Goal: Task Accomplishment & Management: Manage account settings

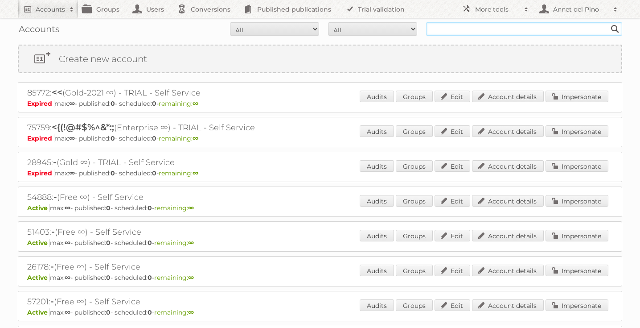
click at [474, 30] on input "text" at bounding box center [524, 28] width 196 height 13
paste input "Action Service & Distributie"
type input "Action Service & Distributie"
click at [609, 22] on input "Search" at bounding box center [615, 28] width 13 height 13
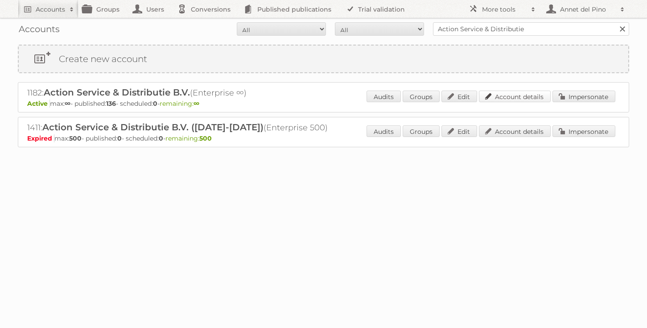
click at [537, 100] on link "Account details" at bounding box center [515, 97] width 72 height 12
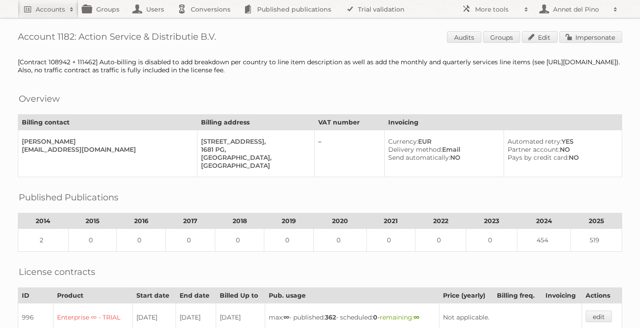
drag, startPoint x: 81, startPoint y: 36, endPoint x: 261, endPoint y: 42, distance: 180.2
click at [262, 42] on h1 "Account 1182: Action Service & Distributie B.V. Audits Groups Edit Impersonate" at bounding box center [320, 37] width 605 height 13
copy h1 "Action Service & Distributie B.V."
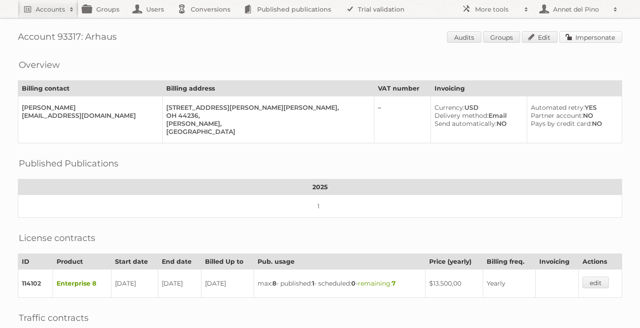
click at [596, 39] on link "Impersonate" at bounding box center [591, 37] width 63 height 12
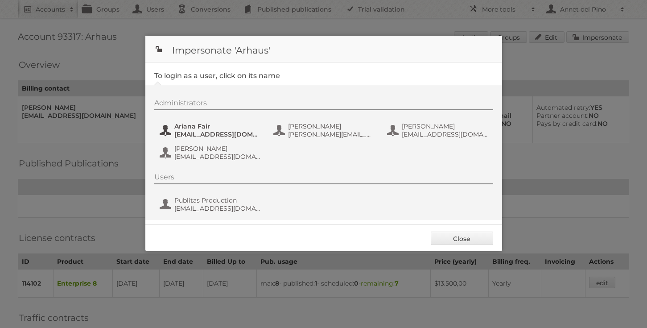
click at [206, 131] on span "afair@arhaus.com" at bounding box center [217, 134] width 87 height 8
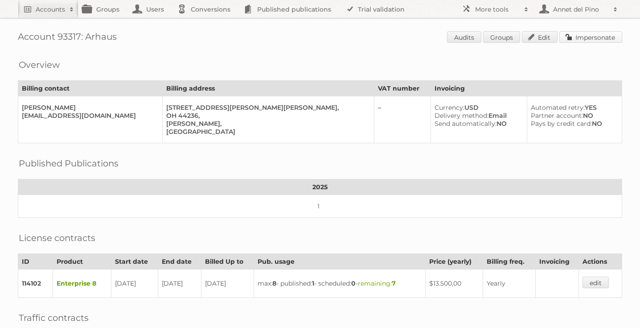
click at [582, 36] on link "Impersonate" at bounding box center [591, 37] width 63 height 12
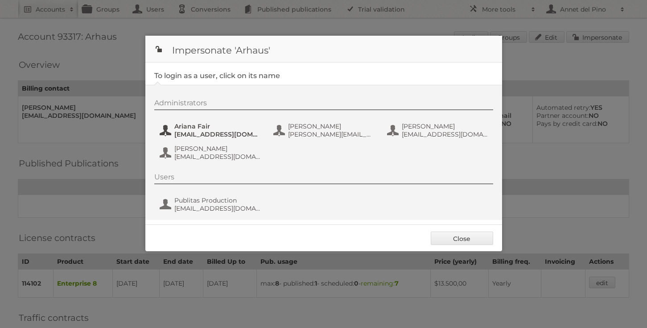
click at [197, 130] on span "Ariana Fair" at bounding box center [217, 126] width 87 height 8
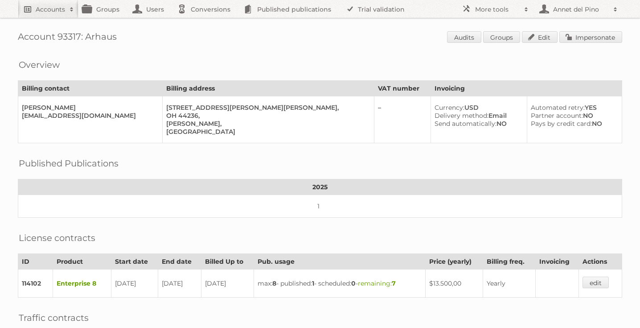
click at [29, 6] on link "Accounts" at bounding box center [48, 9] width 61 height 18
paste input"] "kgluszczynska@jeldwen.com"
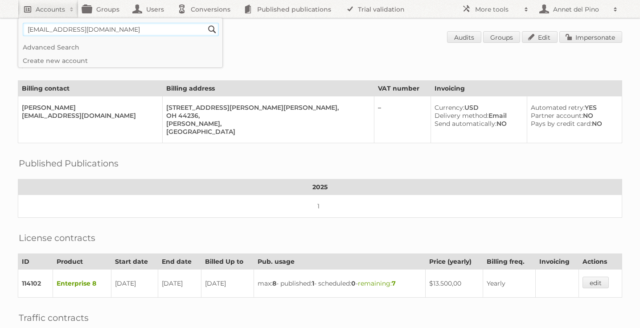
type input"] "kgluszczynska@jeldwen.com"
click at [206, 23] on input "Search" at bounding box center [212, 29] width 13 height 13
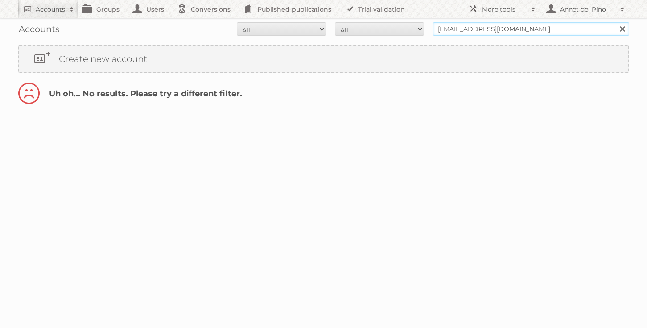
drag, startPoint x: 484, startPoint y: 29, endPoint x: 399, endPoint y: 27, distance: 85.2
click at [400, 27] on form "All Active Expired Pending All Paid Trials Self service kgluszczynska@jeldwen.c…" at bounding box center [323, 28] width 611 height 13
type input "@jeldwen.com"
click at [615, 22] on input "Search" at bounding box center [621, 28] width 13 height 13
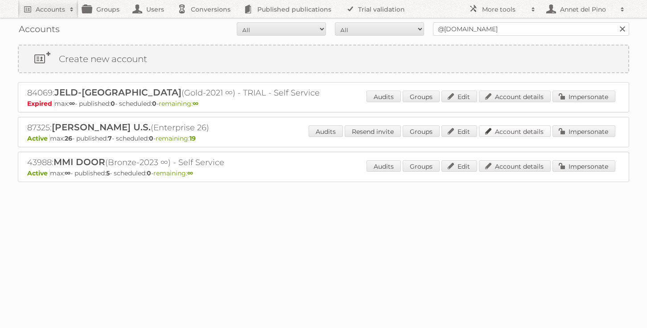
click at [505, 128] on link "Account details" at bounding box center [515, 131] width 72 height 12
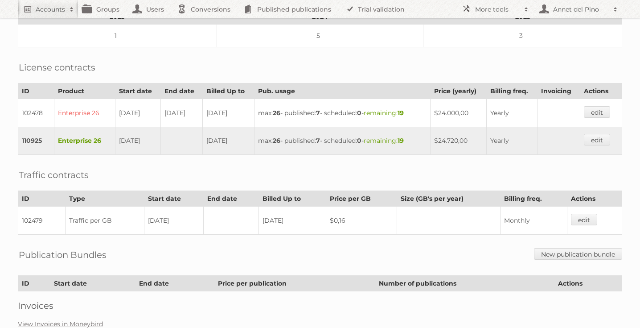
scroll to position [267, 0]
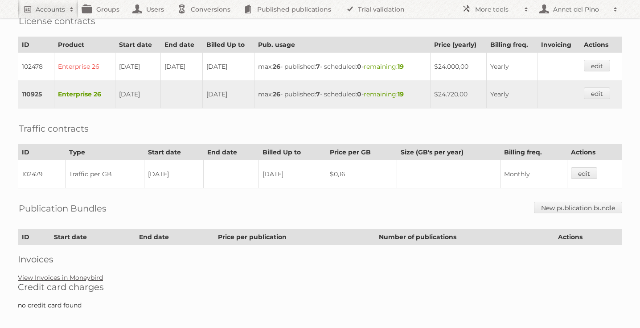
click at [85, 273] on link "View Invoices in Moneybird" at bounding box center [60, 277] width 85 height 8
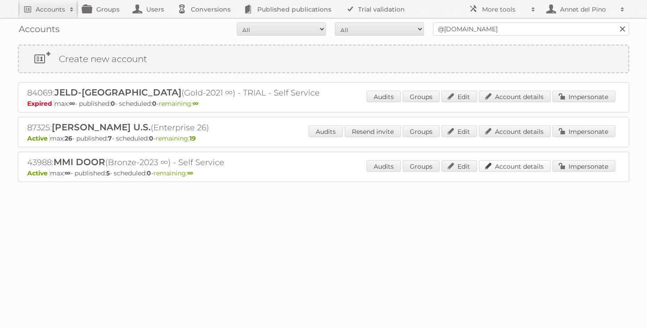
click at [517, 169] on link "Account details" at bounding box center [515, 166] width 72 height 12
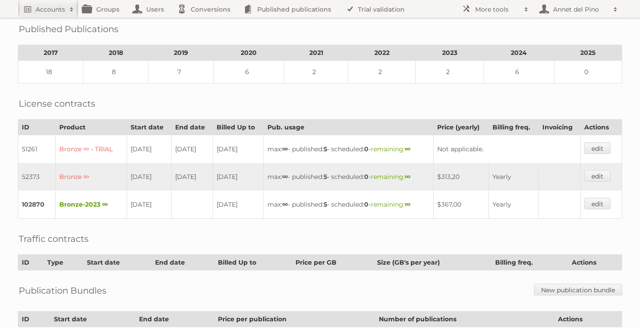
scroll to position [204, 0]
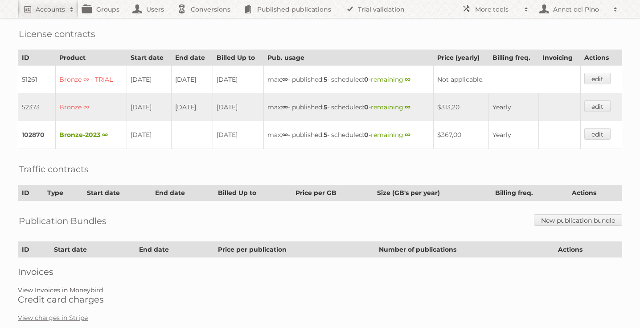
click at [76, 286] on link "View Invoices in Moneybird" at bounding box center [60, 290] width 85 height 8
click at [45, 10] on h2 "Accounts" at bounding box center [50, 9] width 29 height 9
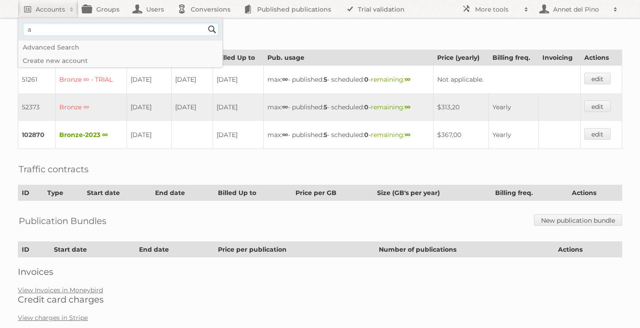
type input"] "[EMAIL_ADDRESS][DOMAIN_NAME]"
click at [214, 30] on input "Search" at bounding box center [212, 29] width 13 height 13
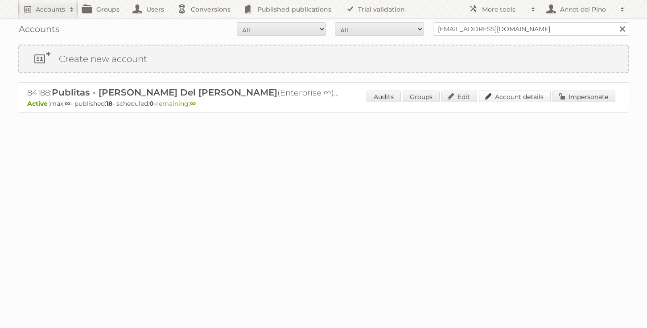
click at [523, 96] on link "Account details" at bounding box center [515, 97] width 72 height 12
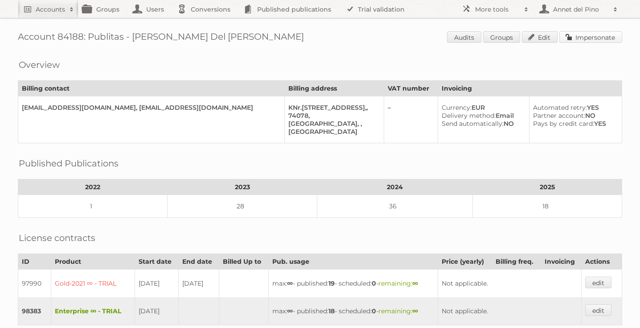
click at [581, 37] on link "Impersonate" at bounding box center [591, 37] width 63 height 12
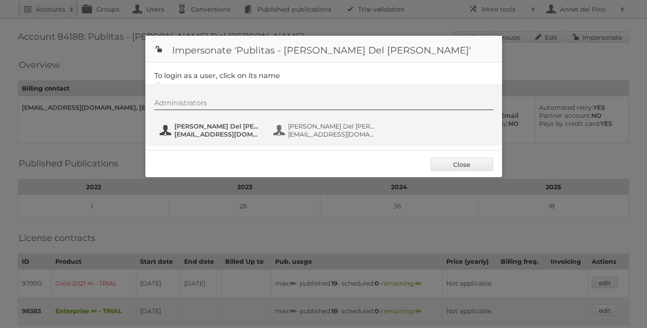
click at [227, 127] on span "[PERSON_NAME] Del [PERSON_NAME]" at bounding box center [217, 126] width 87 height 8
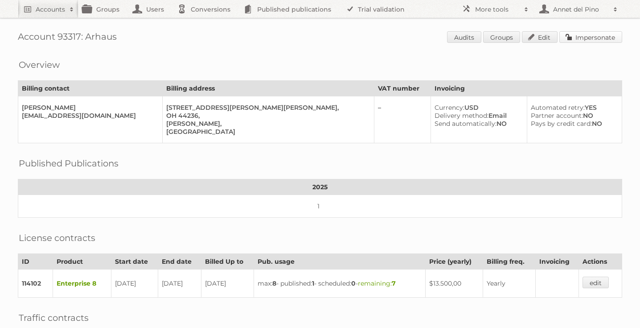
click at [601, 36] on link "Impersonate" at bounding box center [591, 37] width 63 height 12
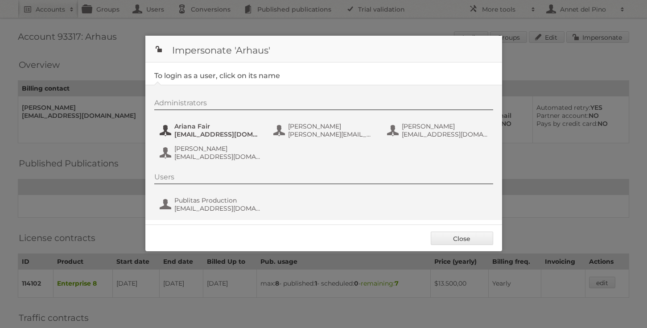
click at [219, 130] on span "afair@arhaus.com" at bounding box center [217, 134] width 87 height 8
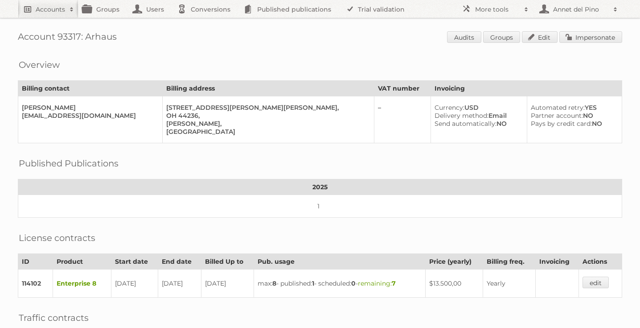
click at [45, 15] on link "Accounts" at bounding box center [48, 9] width 61 height 18
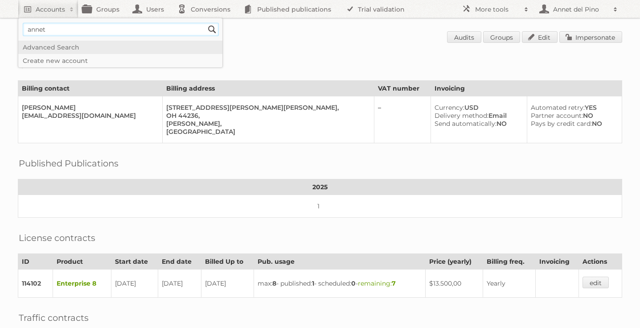
type input"] "annet@publitas.com"
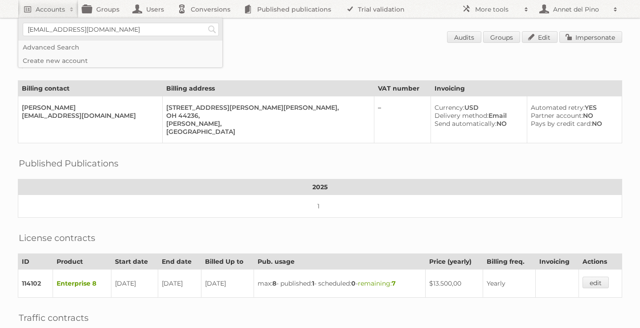
click at [220, 32] on li "annet@publitas.com Search" at bounding box center [120, 29] width 204 height 22
click at [210, 32] on input "Search" at bounding box center [212, 29] width 13 height 13
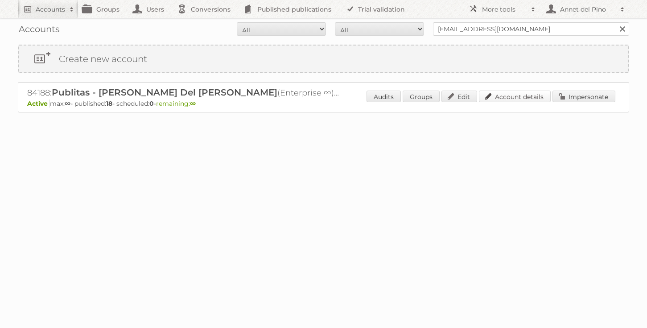
click at [537, 92] on link "Account details" at bounding box center [515, 97] width 72 height 12
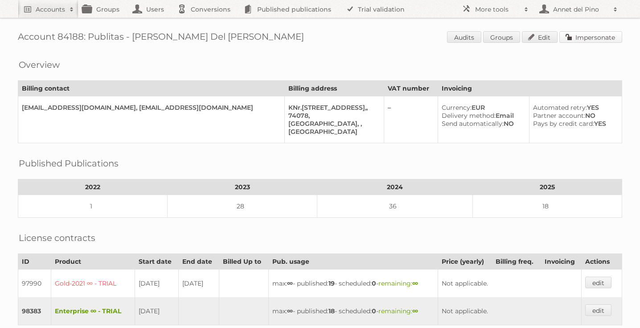
click at [599, 40] on link "Impersonate" at bounding box center [591, 37] width 63 height 12
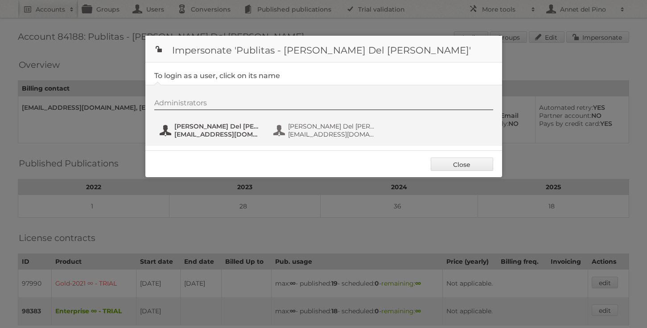
click at [232, 126] on span "Annet Del Pino" at bounding box center [217, 126] width 87 height 8
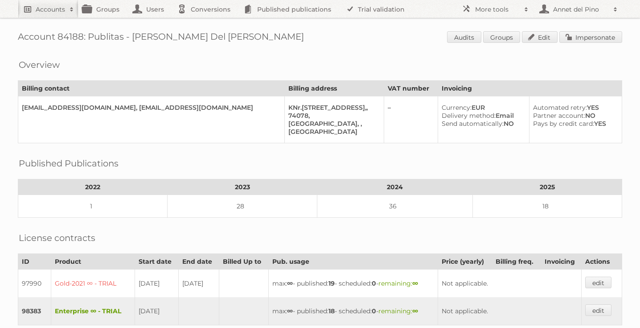
click at [62, 6] on h2 "Accounts" at bounding box center [50, 9] width 29 height 9
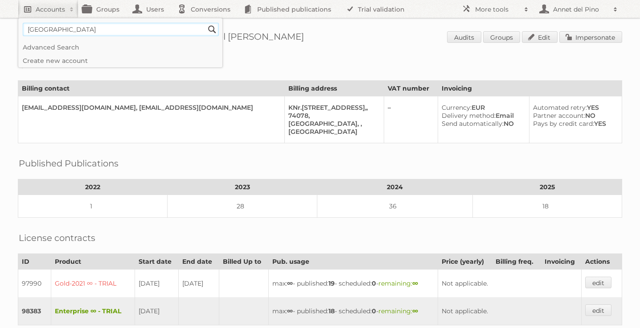
type input"] "temple university"
click at [206, 23] on input "Search" at bounding box center [212, 29] width 13 height 13
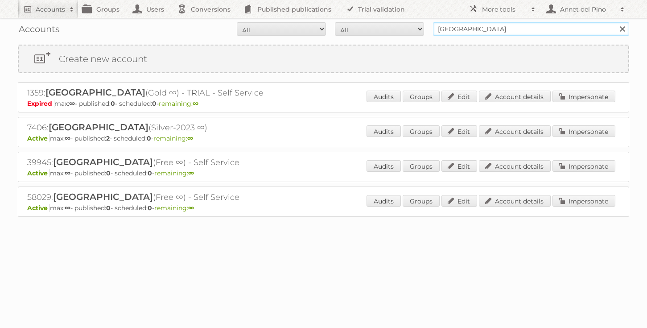
click at [460, 29] on input "temple university" at bounding box center [531, 28] width 196 height 13
paste input "[EMAIL_ADDRESS][DOMAIN_NAME]"
type input "[EMAIL_ADDRESS][DOMAIN_NAME]"
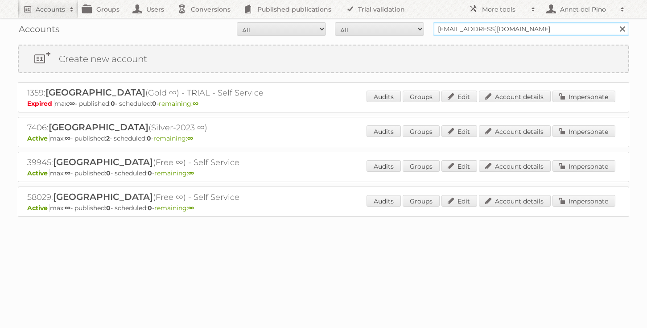
click at [615, 22] on input "Search" at bounding box center [621, 28] width 13 height 13
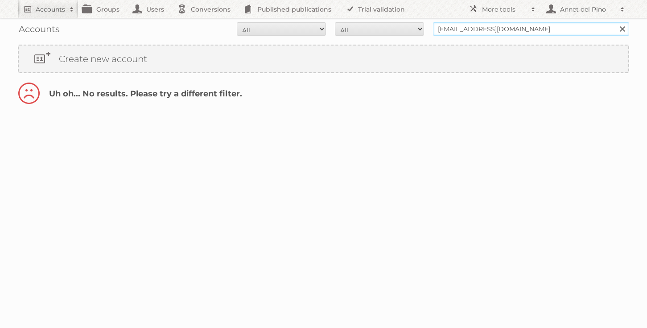
click at [457, 31] on input "[EMAIL_ADDRESS][DOMAIN_NAME]" at bounding box center [531, 28] width 196 height 13
